Goal: Information Seeking & Learning: Learn about a topic

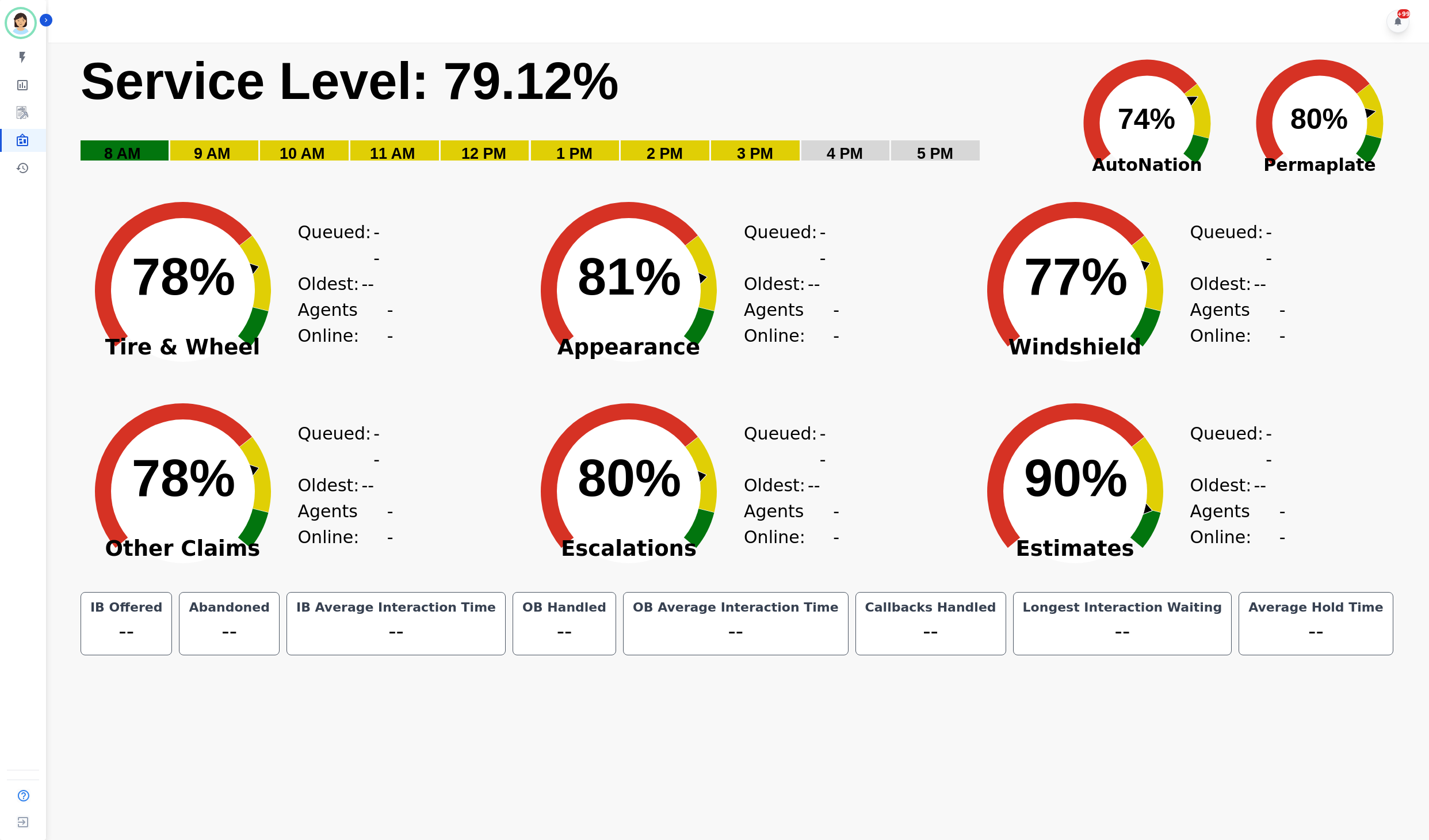
click at [879, 63] on rect "Service Level: 0%" at bounding box center [567, 115] width 975 height 130
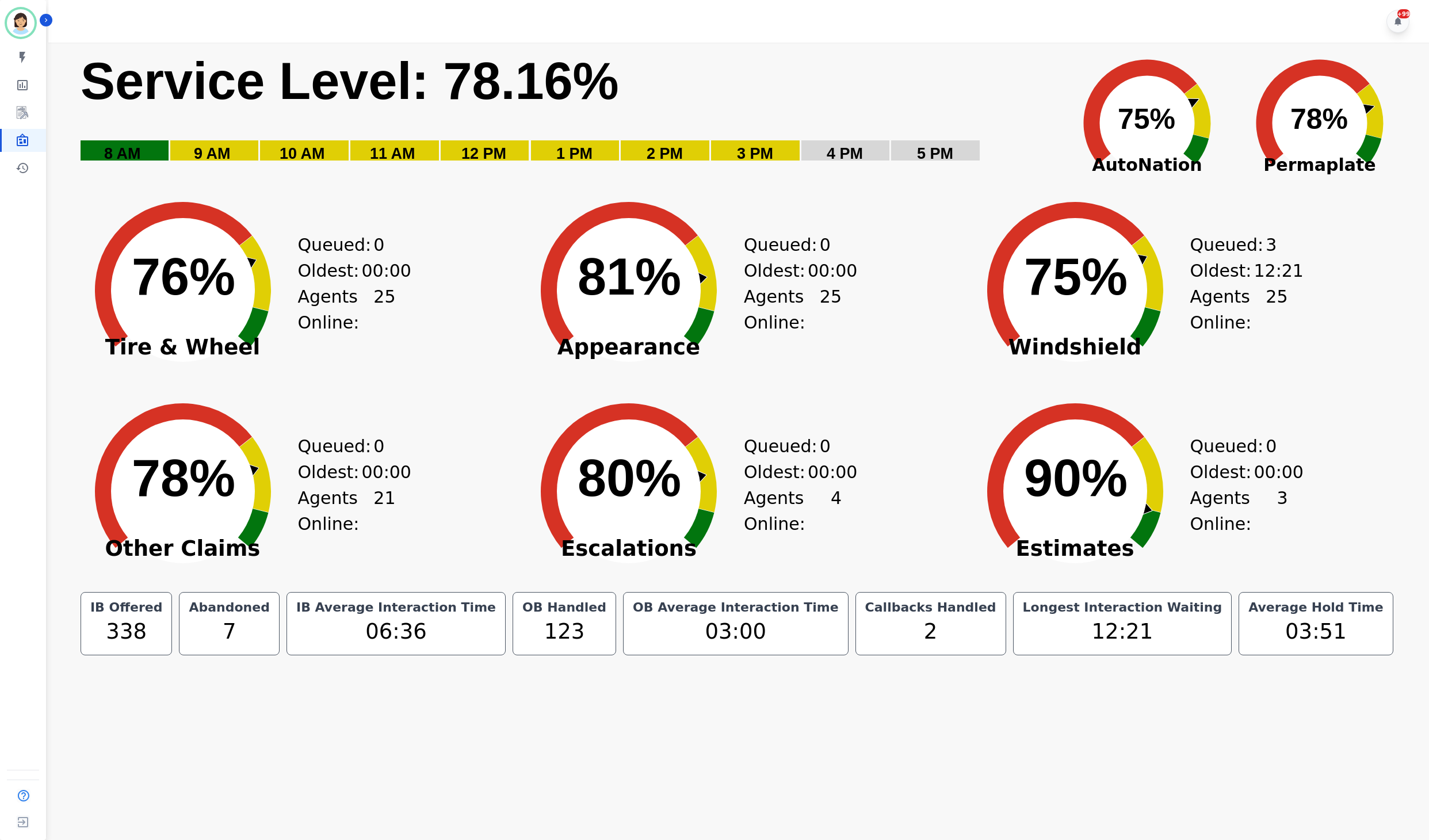
click at [1033, 127] on rect "Service Level: 0%" at bounding box center [567, 115] width 975 height 130
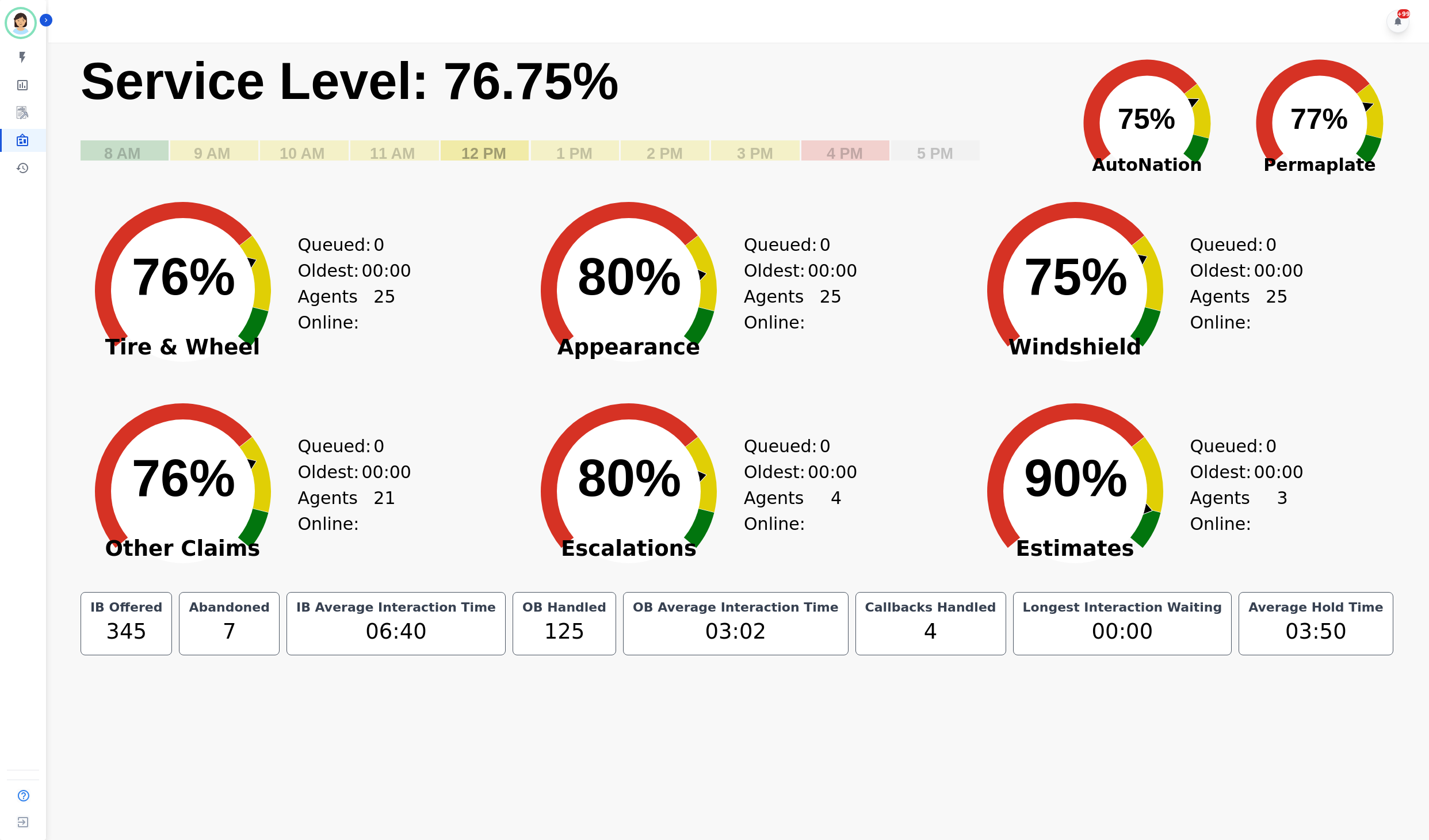
click at [498, 158] on text "12 PM" at bounding box center [484, 153] width 45 height 18
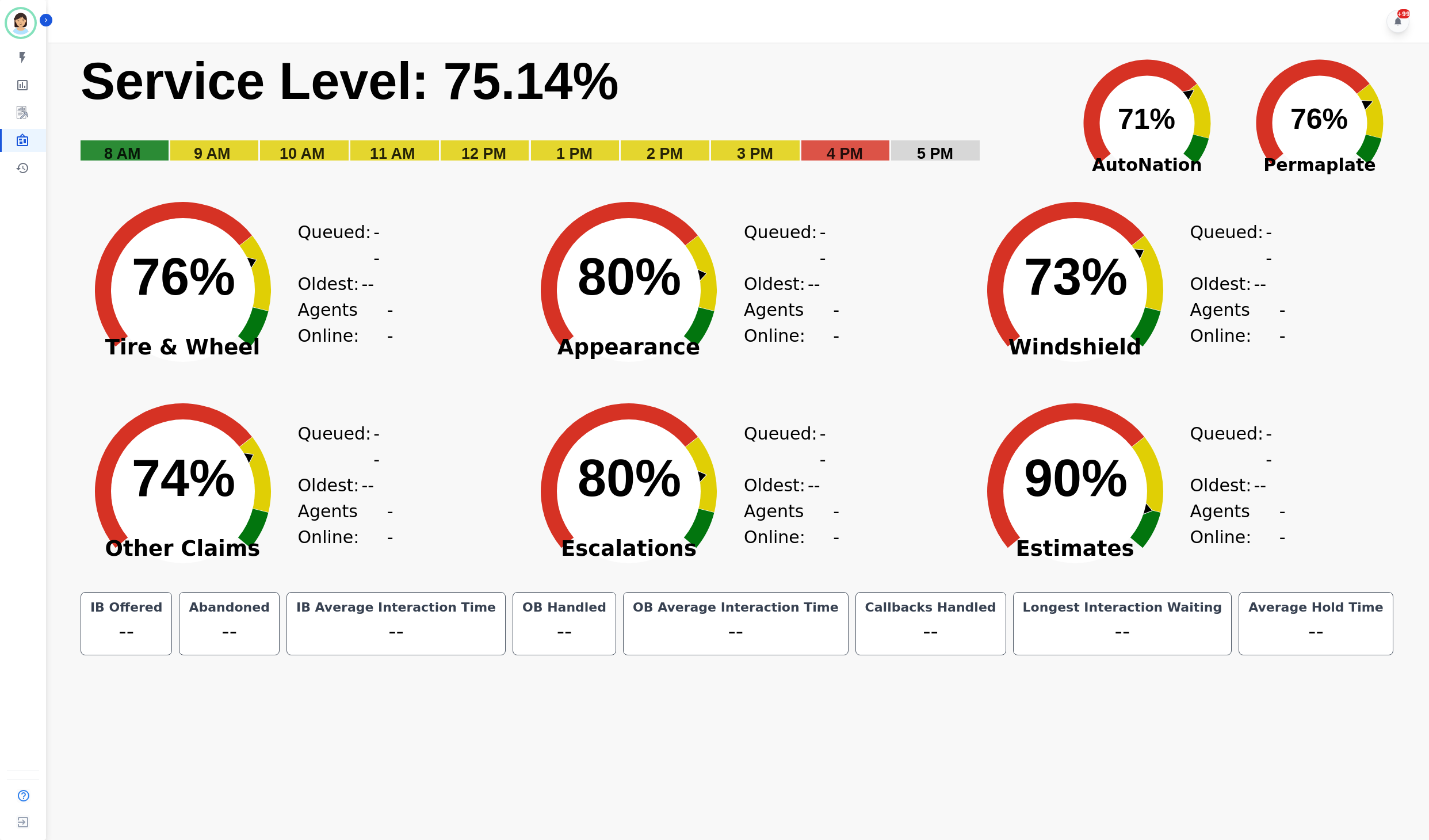
click at [941, 95] on rect "Service Level: 0%" at bounding box center [567, 115] width 975 height 130
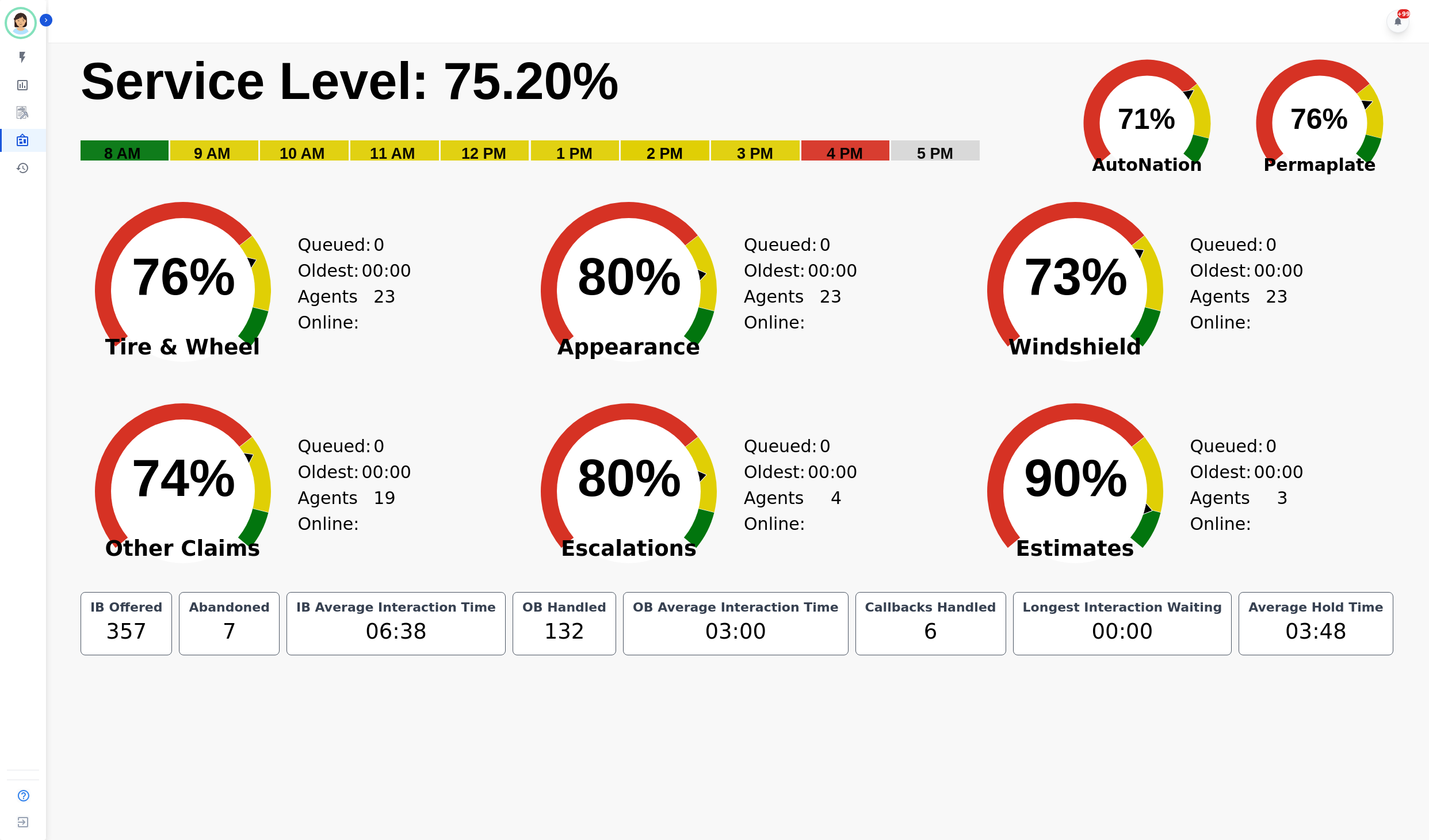
drag, startPoint x: 816, startPoint y: 56, endPoint x: 718, endPoint y: 96, distance: 105.8
click at [816, 56] on rect "Service Level: 0%" at bounding box center [567, 115] width 975 height 130
click at [21, 113] on icon "Sidebar" at bounding box center [23, 113] width 14 height 14
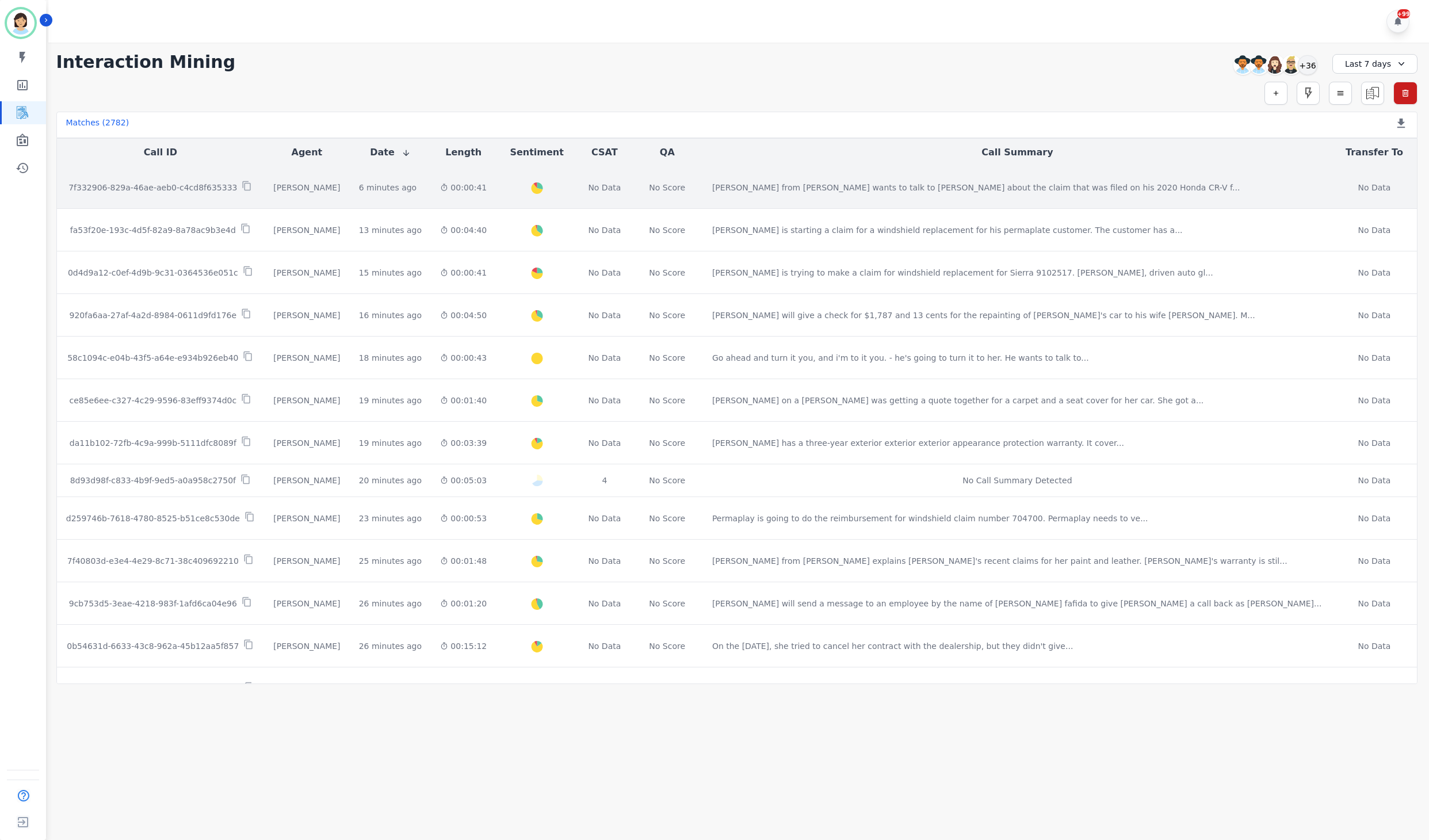
click at [320, 194] on div "[PERSON_NAME]" at bounding box center [306, 187] width 67 height 11
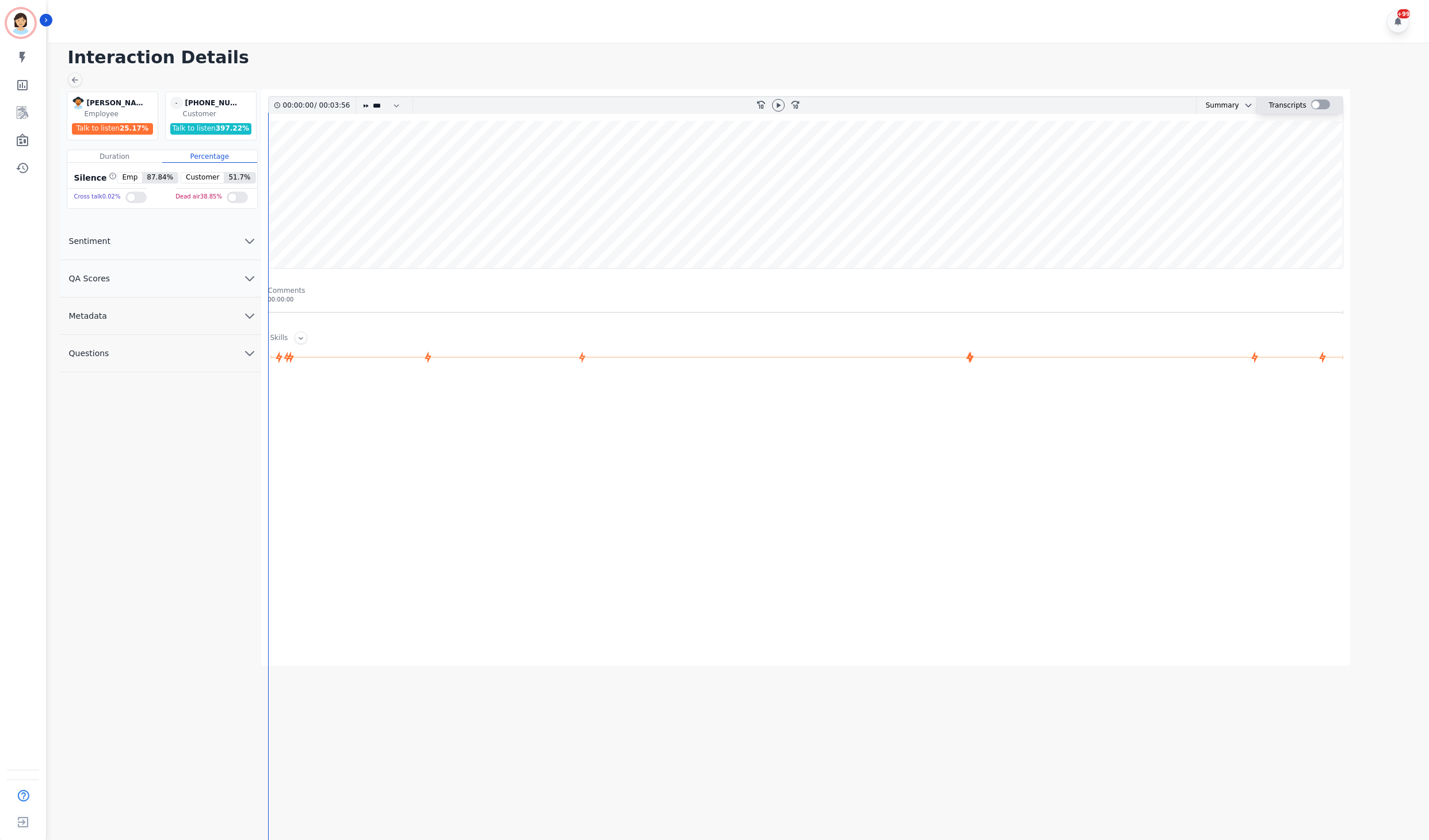
click at [1311, 109] on div at bounding box center [1321, 105] width 19 height 10
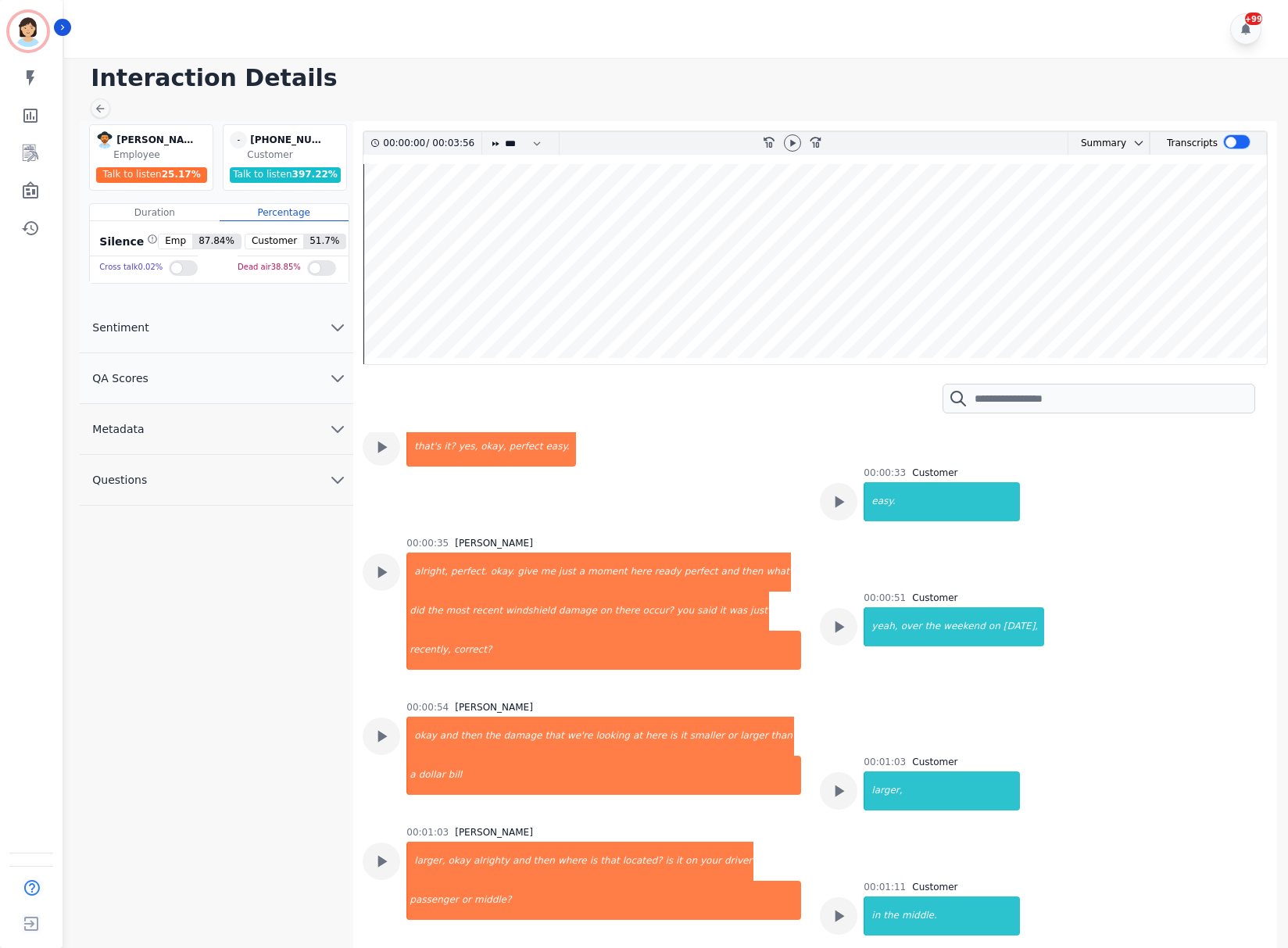
scroll to position [521, 0]
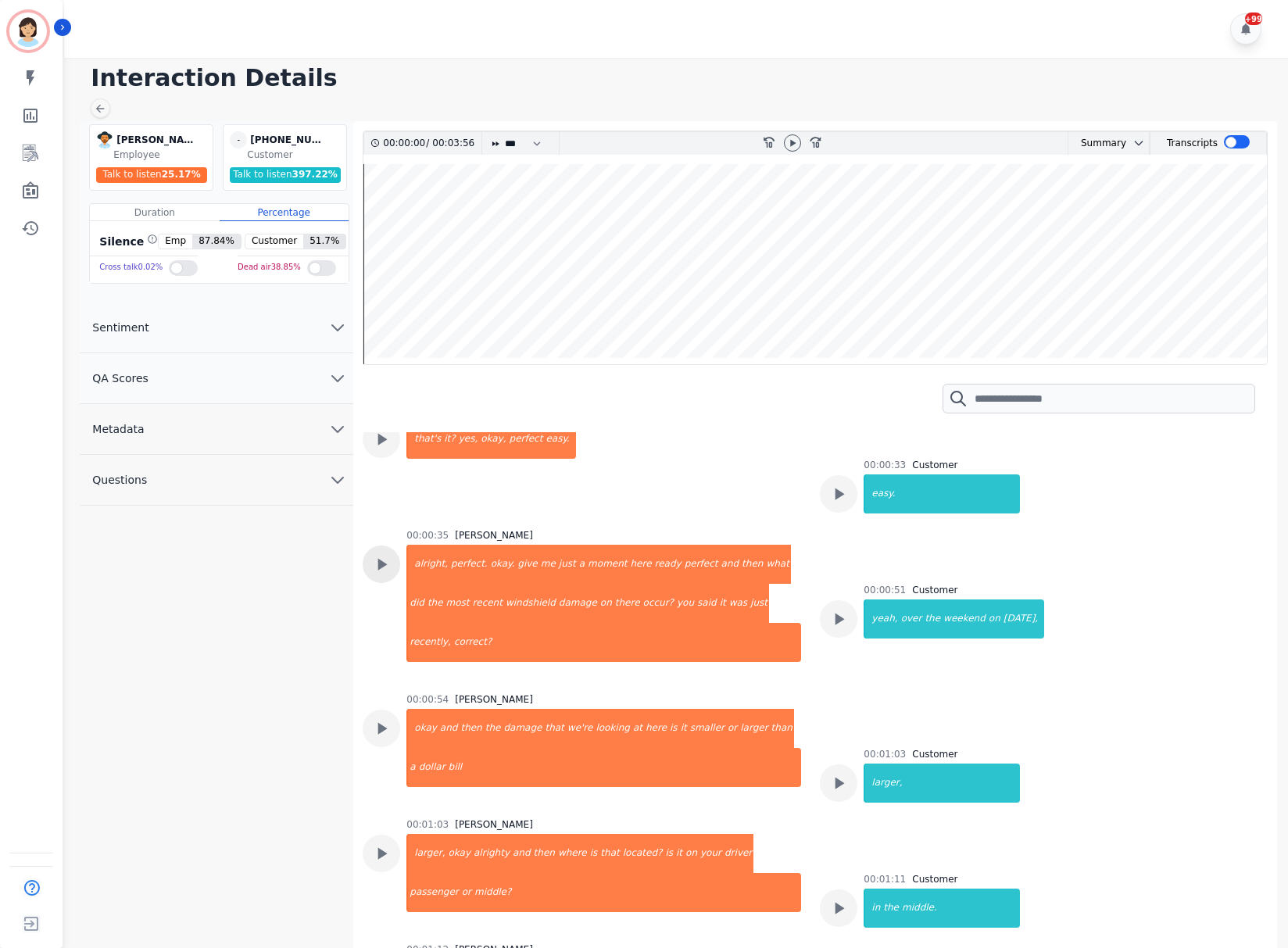
click at [387, 554] on icon at bounding box center [381, 564] width 20 height 20
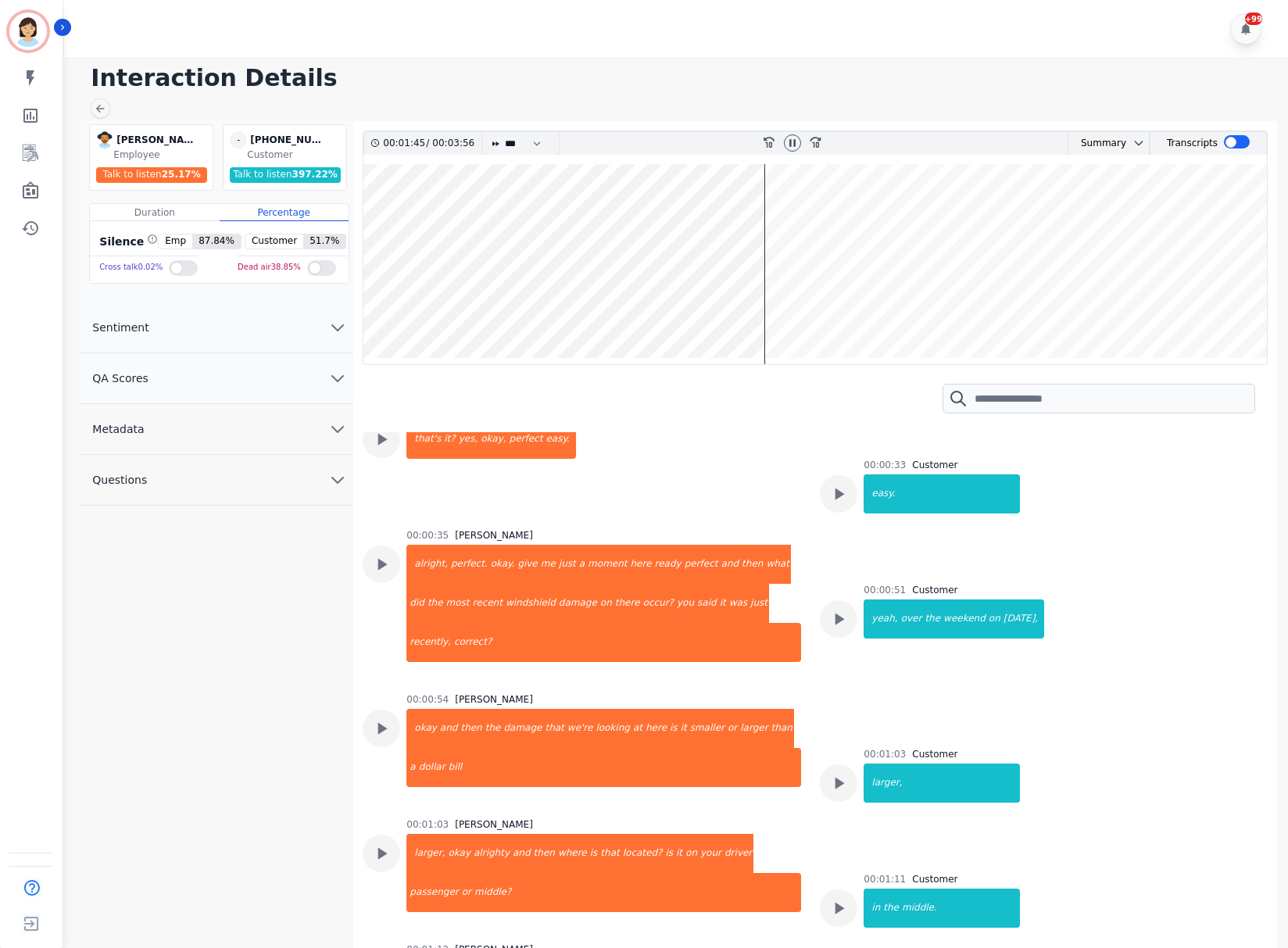
click at [284, 414] on button "Metadata" at bounding box center [216, 430] width 273 height 51
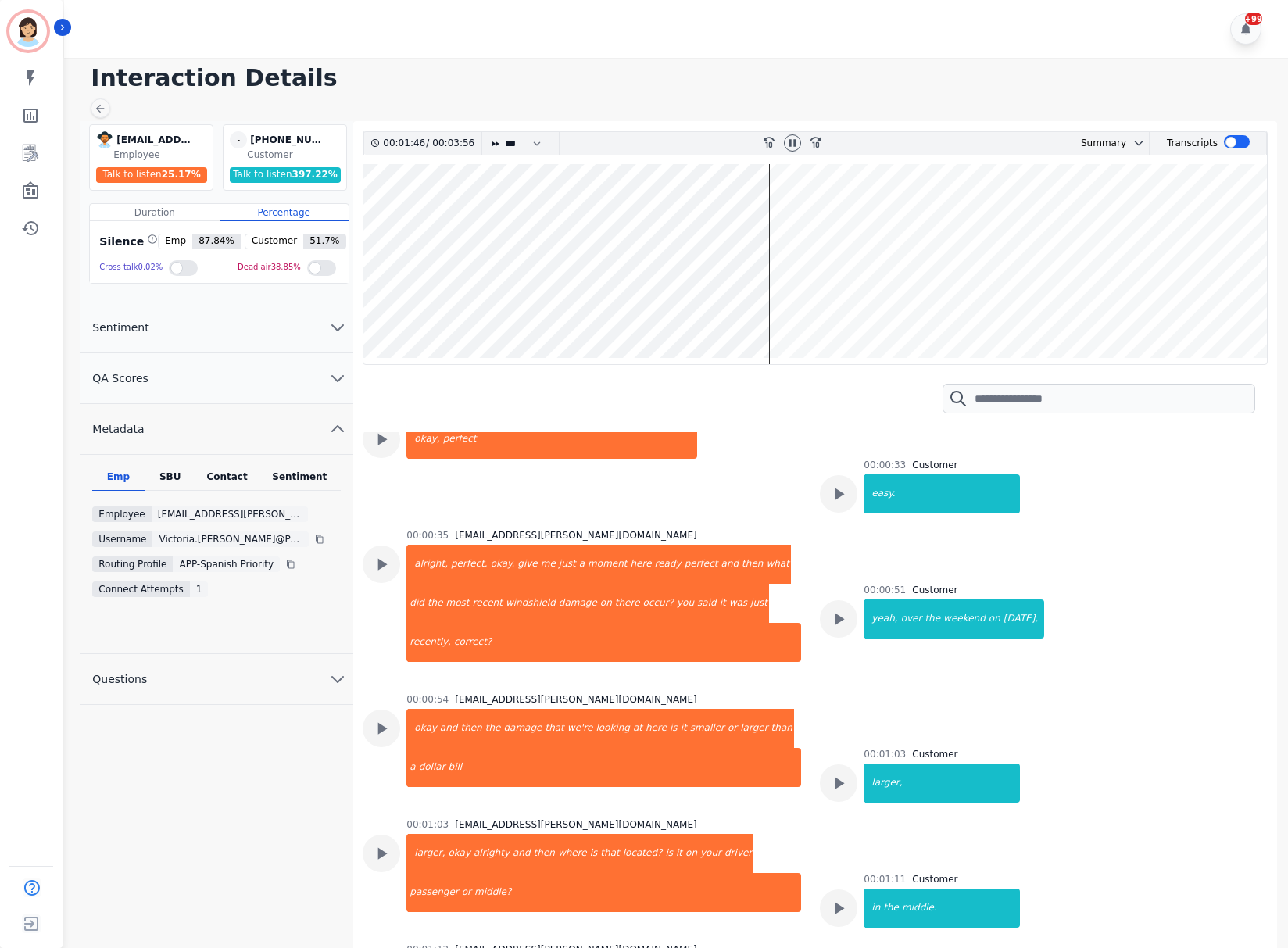
click at [166, 466] on div "Emp SBU Contact Sentiment Employee victoria.rubio@permaplate.com Username victo…" at bounding box center [216, 554] width 273 height 199
click at [179, 473] on div "SBU" at bounding box center [170, 481] width 52 height 20
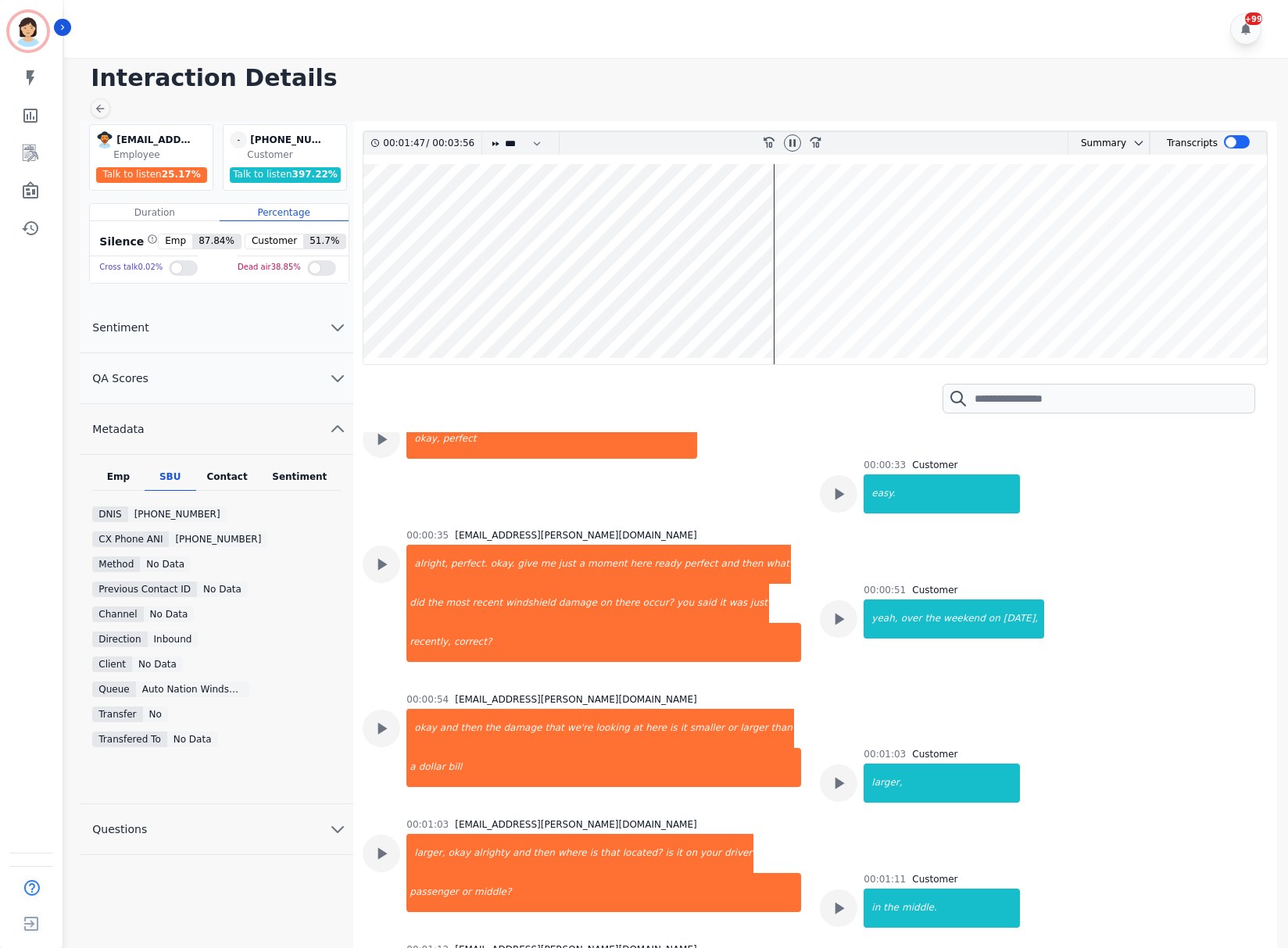
click at [225, 477] on div "Contact" at bounding box center [227, 481] width 62 height 20
click at [292, 511] on icon at bounding box center [296, 514] width 9 height 9
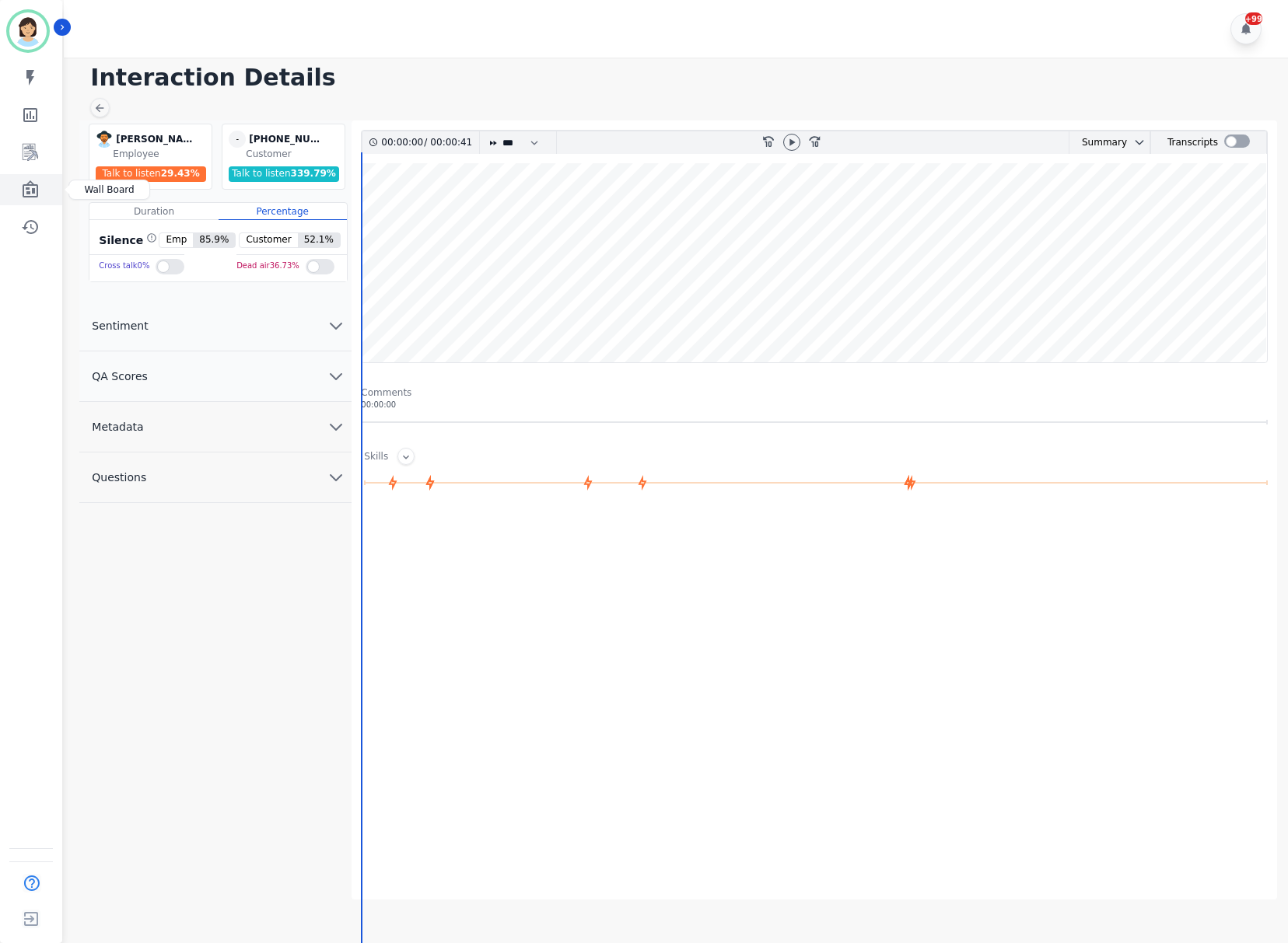
click at [31, 204] on link "Sidebar" at bounding box center [32, 190] width 60 height 31
